Goal: Navigation & Orientation: Find specific page/section

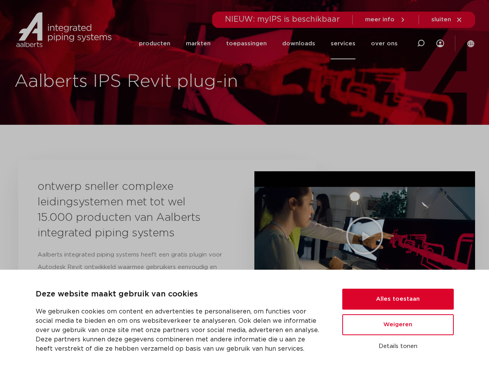
click at [244, 186] on div "ontwerp sneller complexe leidingsystemen met tot wel 15.000 producten van Aalbe…" at bounding box center [167, 332] width 298 height 345
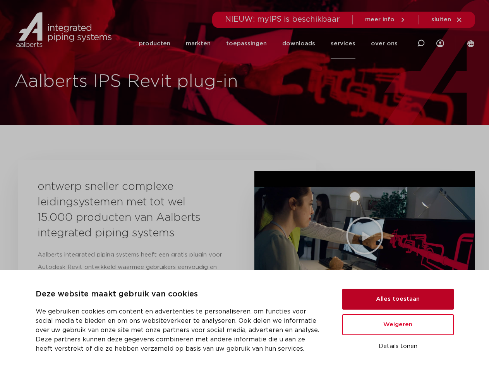
click at [398, 299] on button "Alles toestaan" at bounding box center [398, 299] width 112 height 21
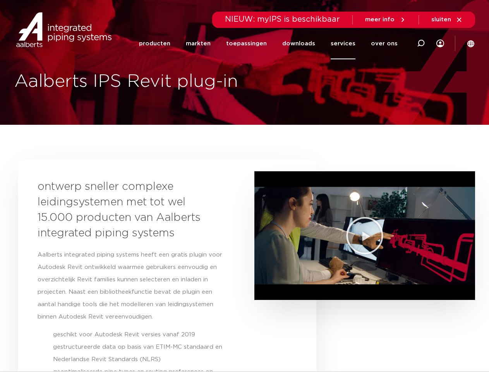
click at [398, 325] on section "ontwerp sneller complexe leidingsystemen met tot wel 15.000 producten van Aalbe…" at bounding box center [244, 332] width 453 height 345
click at [398, 346] on section "ontwerp sneller complexe leidingsystemen met tot wel 15.000 producten van Aalbe…" at bounding box center [244, 332] width 453 height 345
click at [421, 43] on icon at bounding box center [420, 43] width 9 height 9
click at [447, 20] on span "sluiten" at bounding box center [441, 20] width 20 height 6
